Goal: Information Seeking & Learning: Learn about a topic

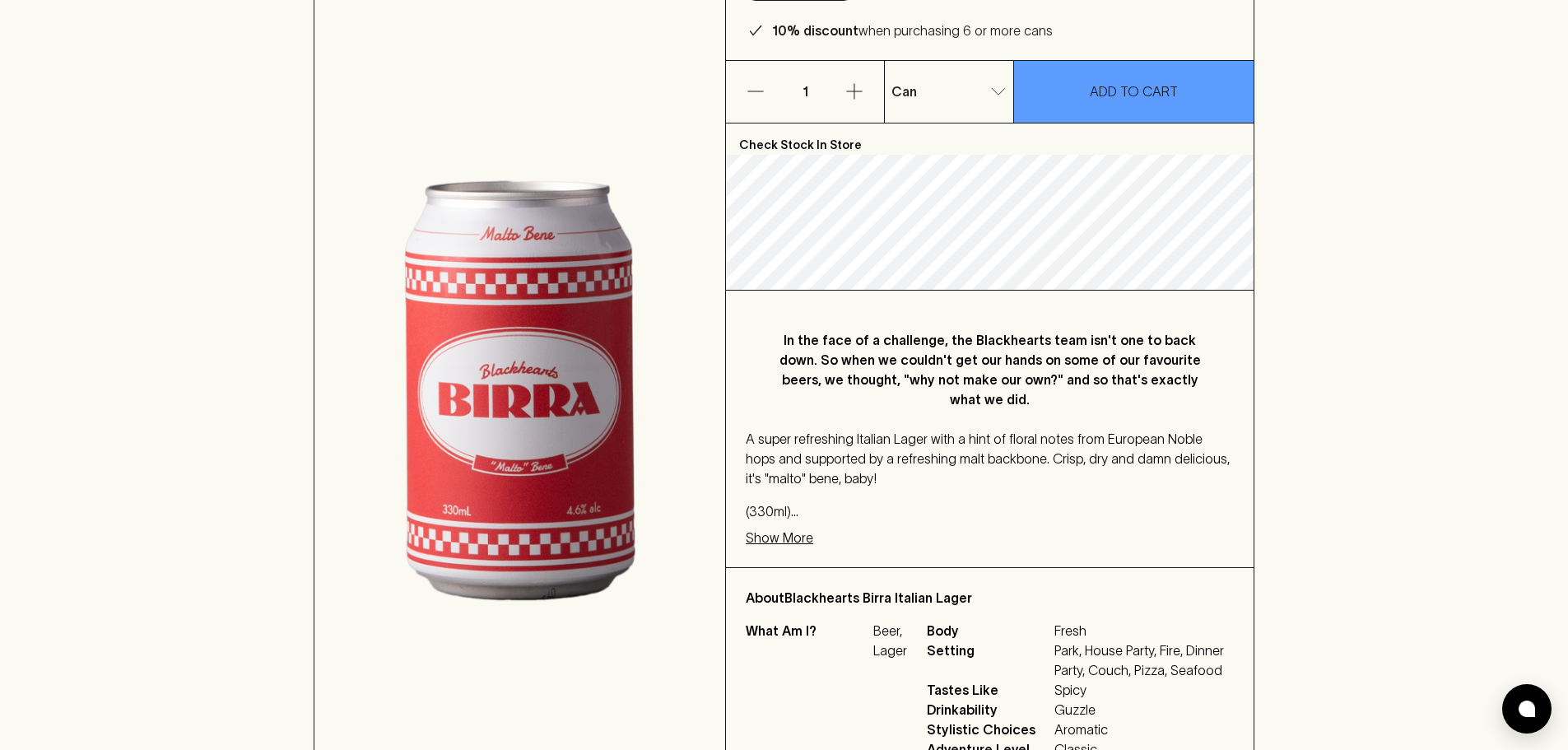
scroll to position [246, 0]
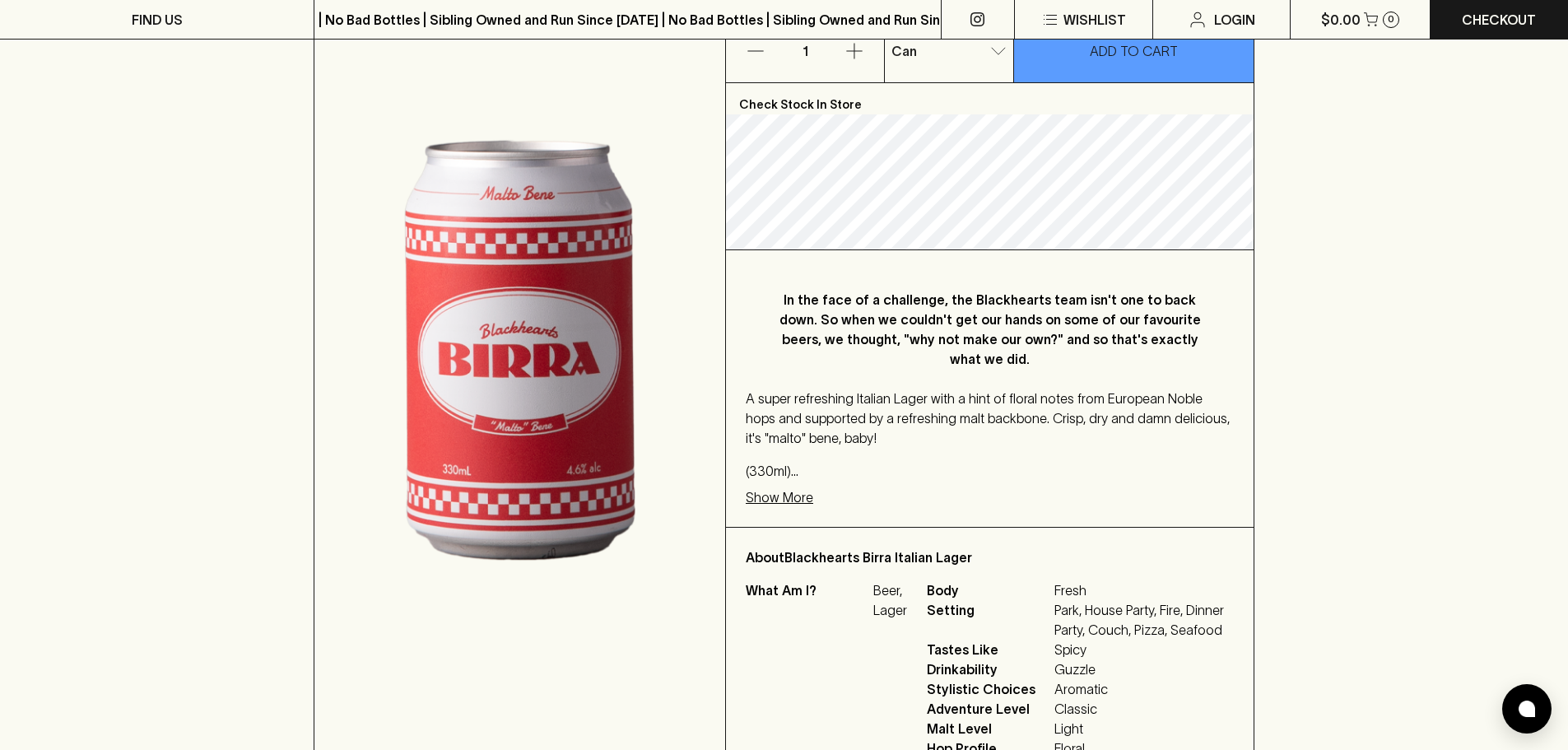
click at [786, 497] on p "Show More" at bounding box center [779, 497] width 67 height 20
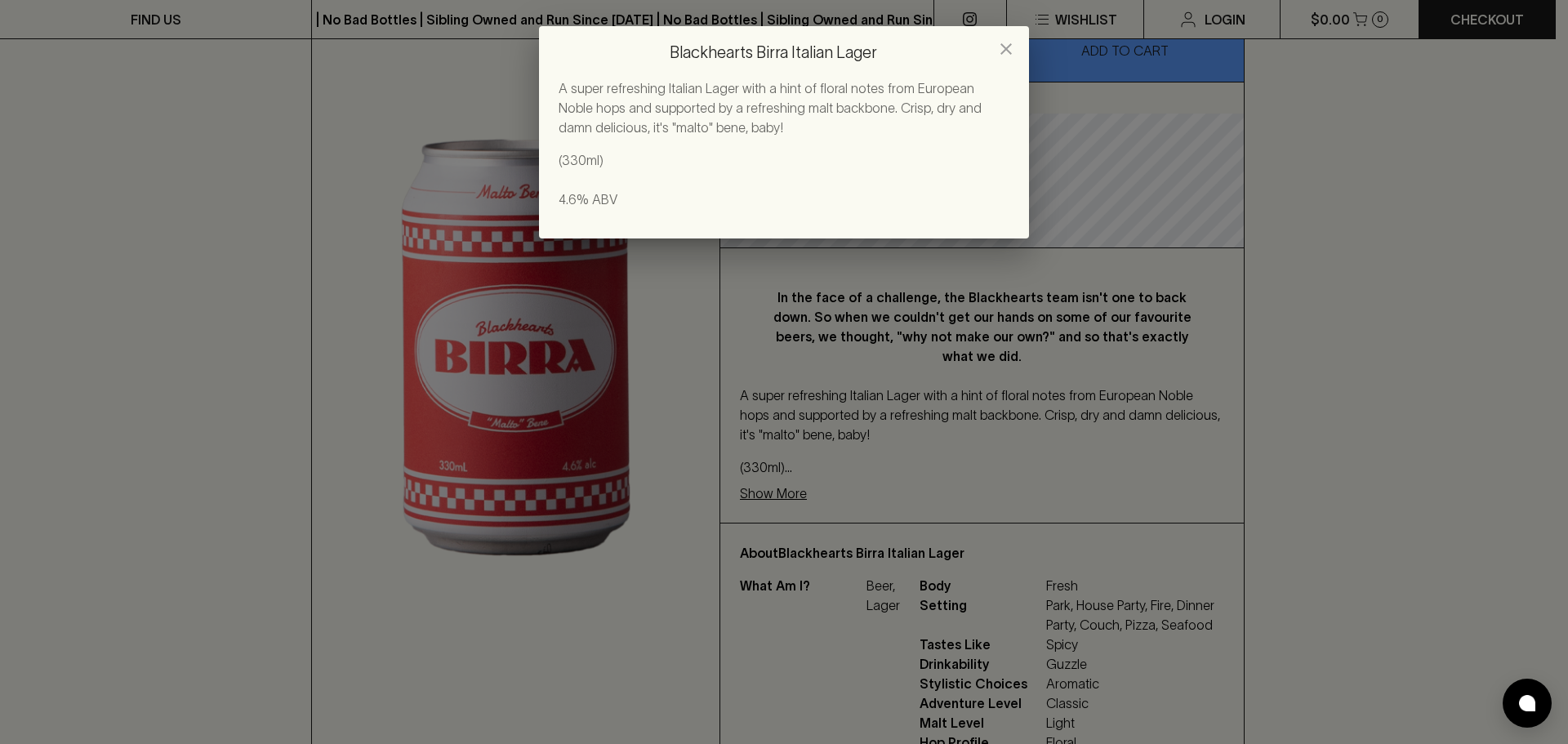
click at [1180, 400] on div "Blackhearts Birra Italian Lager A super refreshing Italian Lager with a hint of…" at bounding box center [784, 372] width 1568 height 744
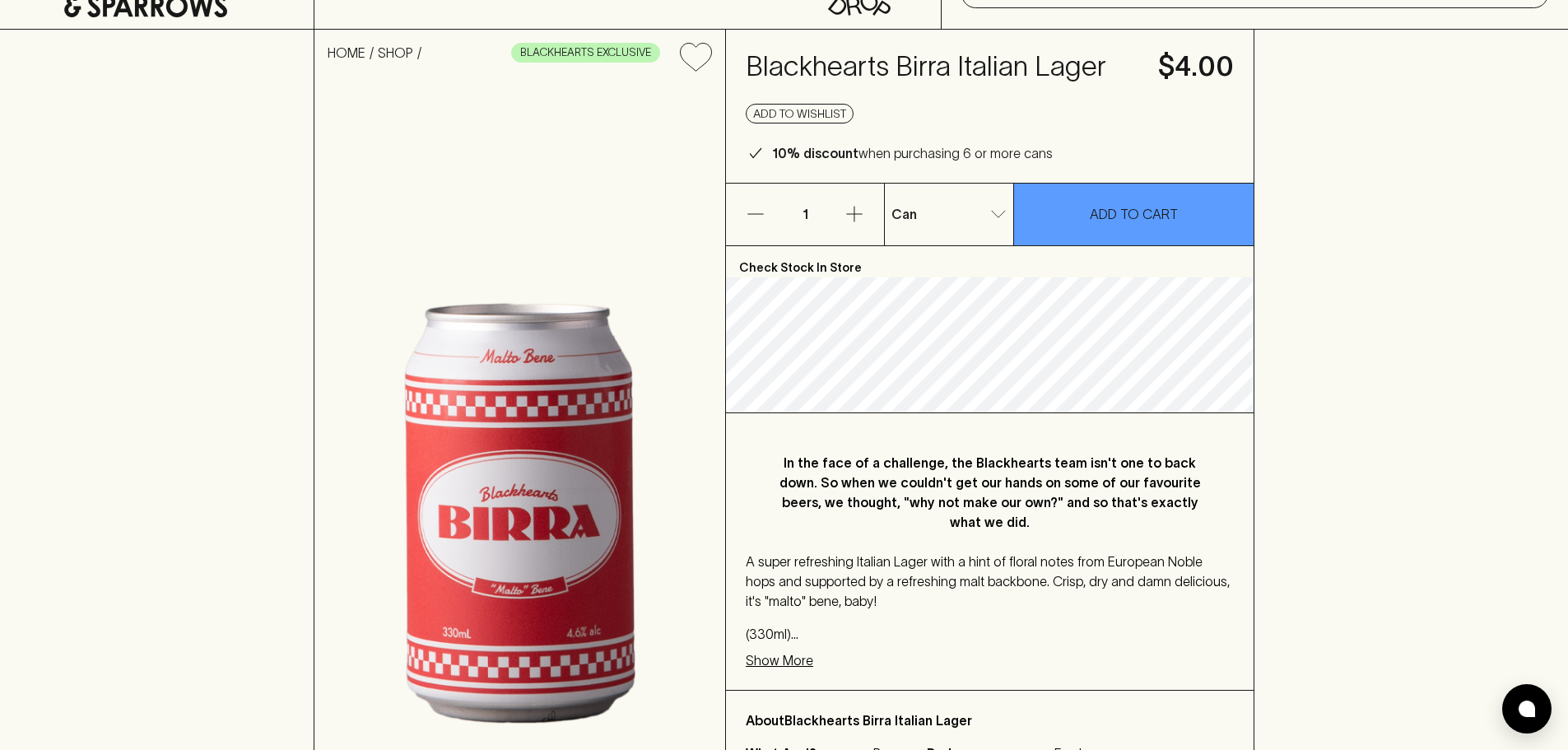
scroll to position [82, 0]
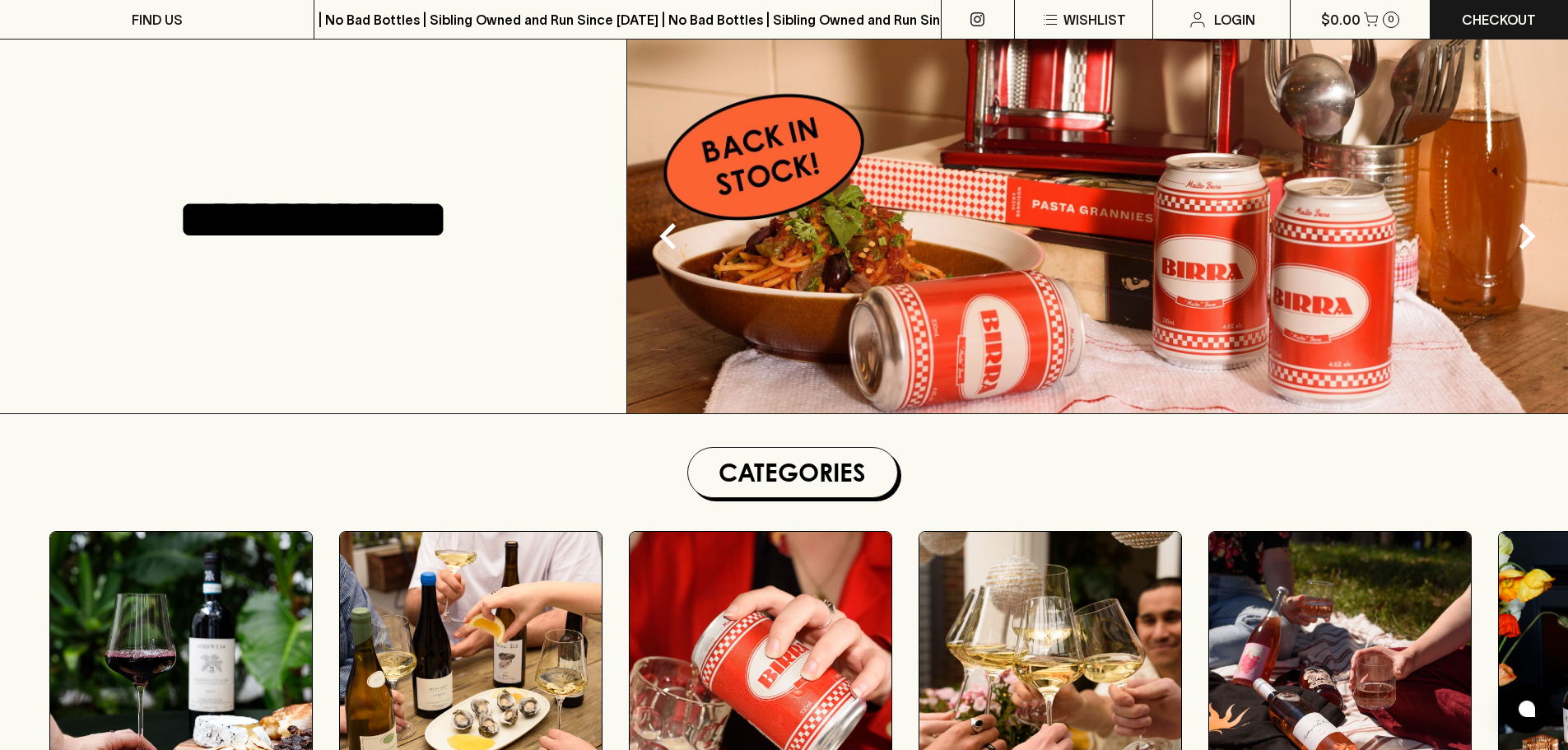
scroll to position [82, 0]
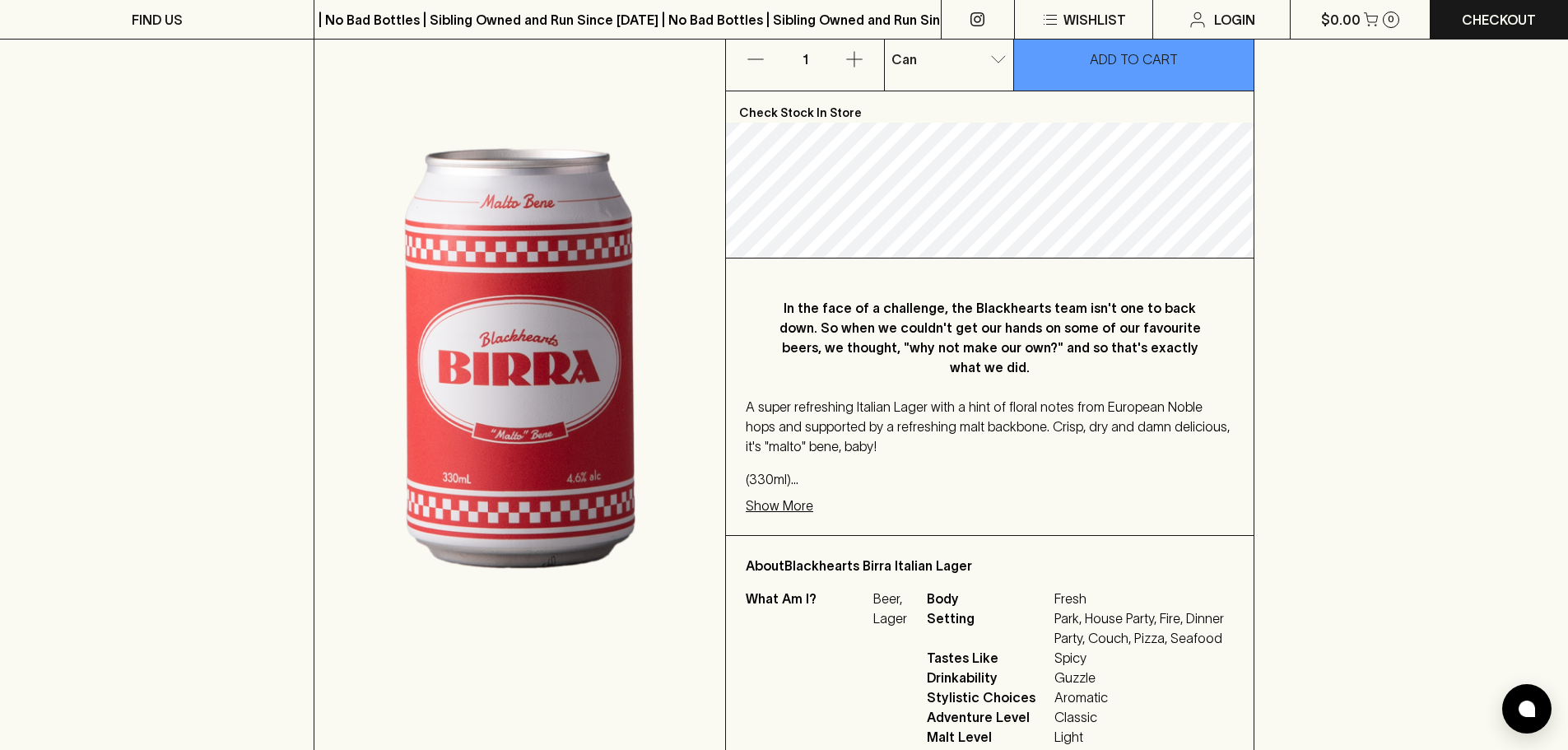
scroll to position [246, 0]
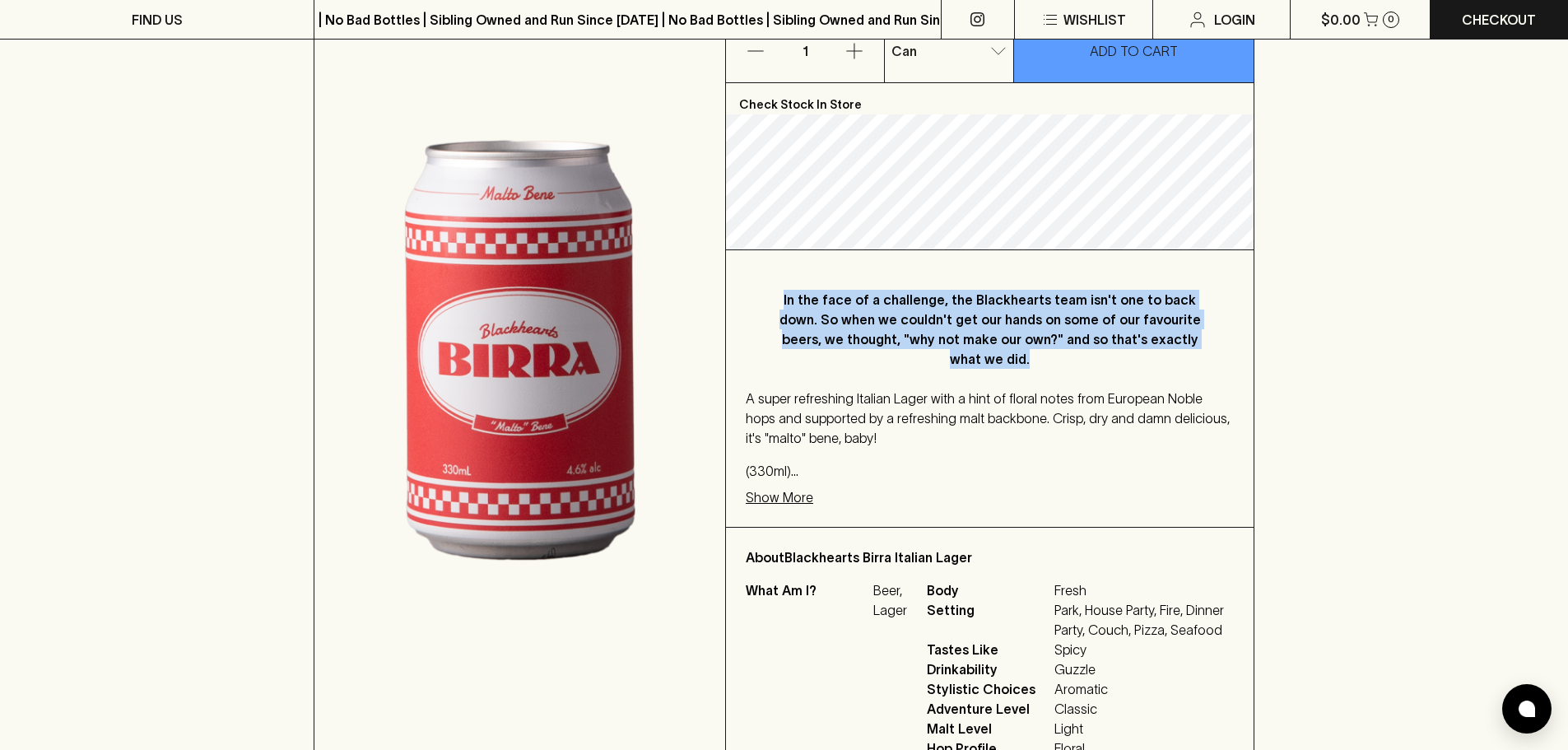
drag, startPoint x: 793, startPoint y: 295, endPoint x: 1053, endPoint y: 363, distance: 268.7
click at [1053, 363] on p "In the face of a challenge, the Blackhearts team isn't one to back down. So whe…" at bounding box center [990, 329] width 422 height 79
copy p "In the face of a challenge, the Blackhearts team isn't one to back down. So whe…"
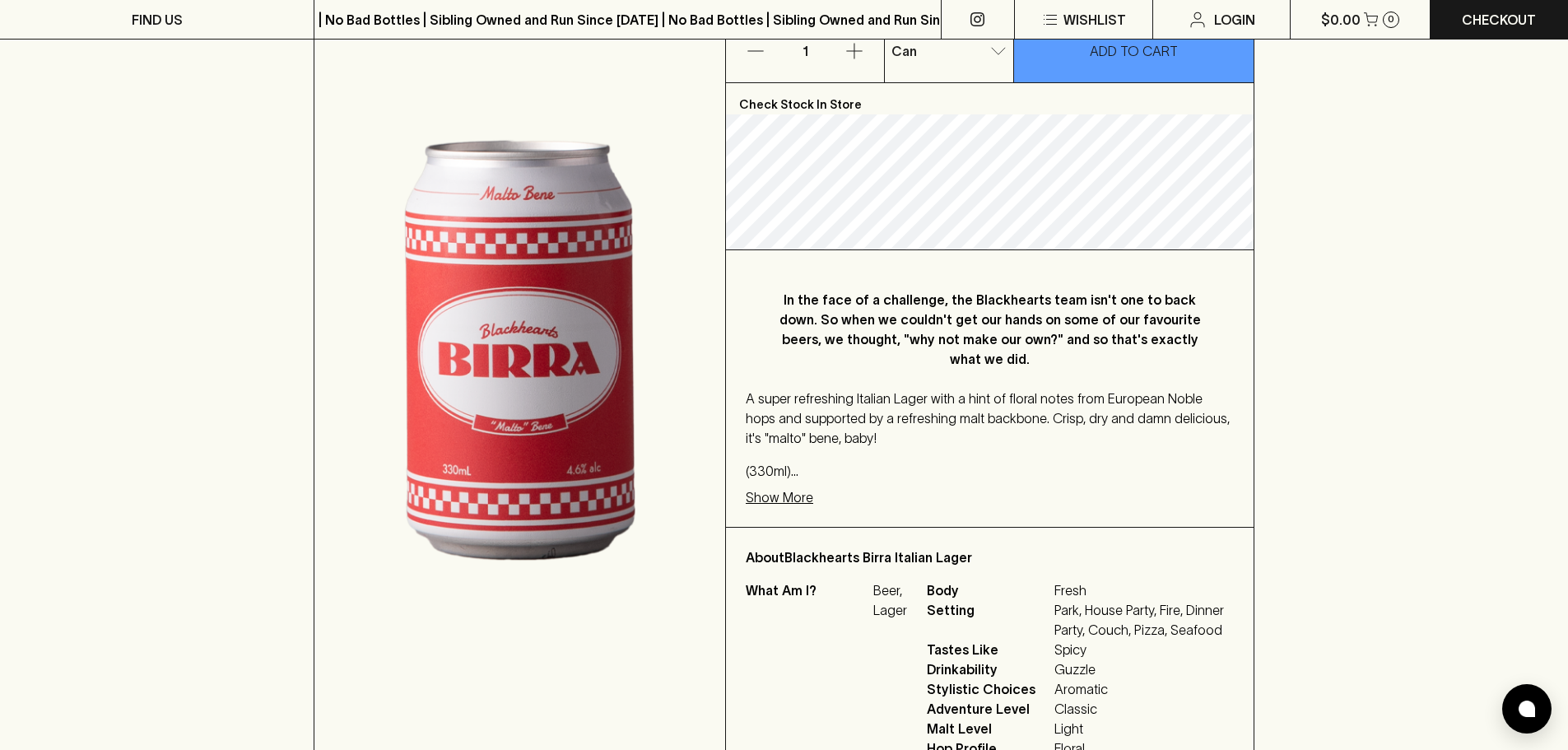
click at [778, 502] on p "Show More" at bounding box center [779, 497] width 67 height 20
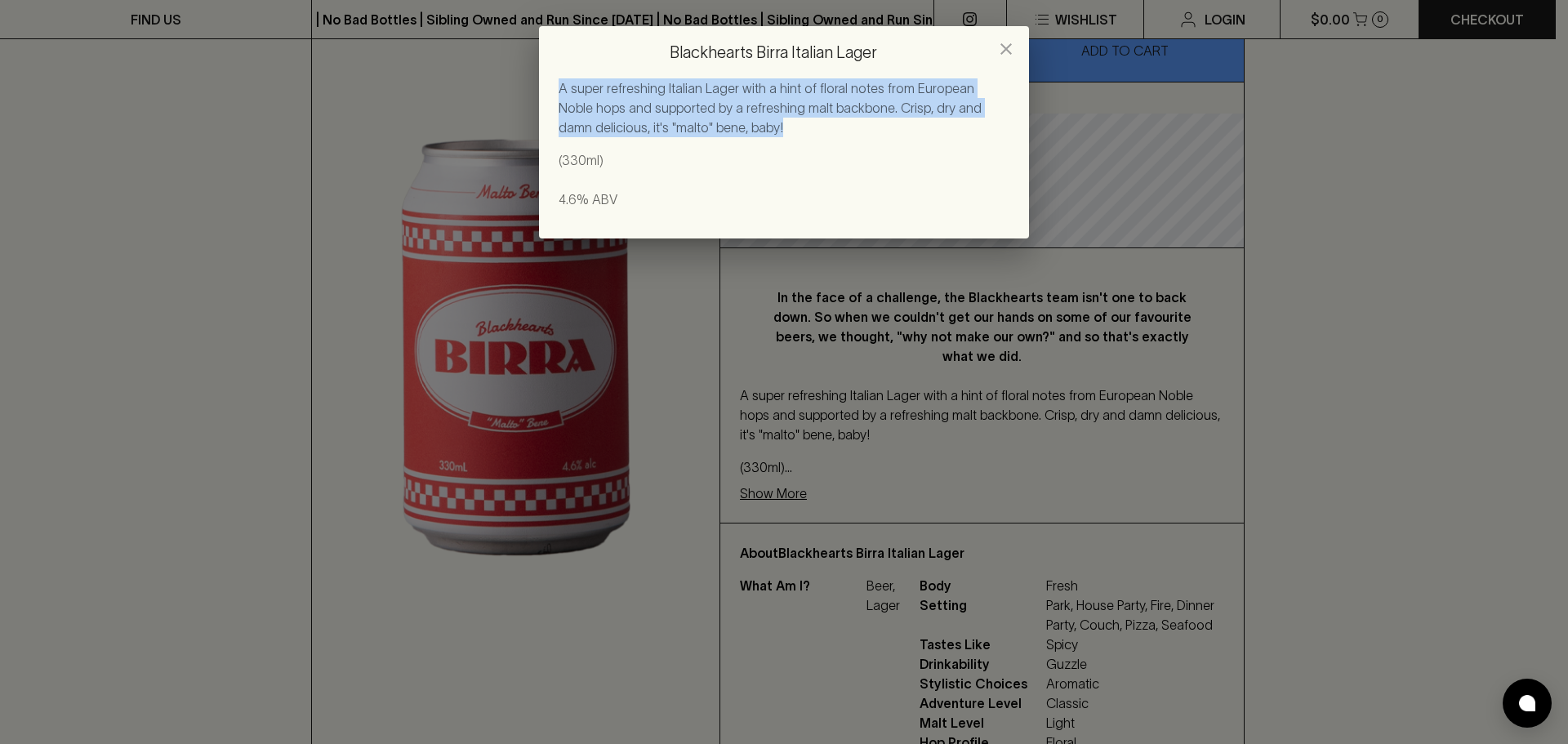
drag, startPoint x: 562, startPoint y: 88, endPoint x: 764, endPoint y: 129, distance: 206.1
click at [764, 129] on p "A super refreshing Italian Lager with a hint of floral notes from European Nobl…" at bounding box center [784, 108] width 451 height 59
copy p "A super refreshing Italian Lager with a hint of floral notes from European Nobl…"
click at [1001, 49] on icon "close" at bounding box center [1006, 49] width 20 height 20
